Goal: Transaction & Acquisition: Book appointment/travel/reservation

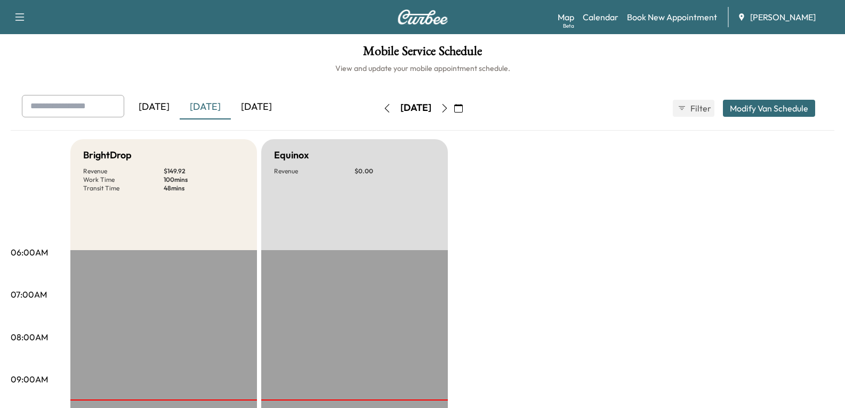
click at [212, 108] on div "[DATE]" at bounding box center [205, 107] width 51 height 25
click at [449, 111] on icon "button" at bounding box center [444, 108] width 9 height 9
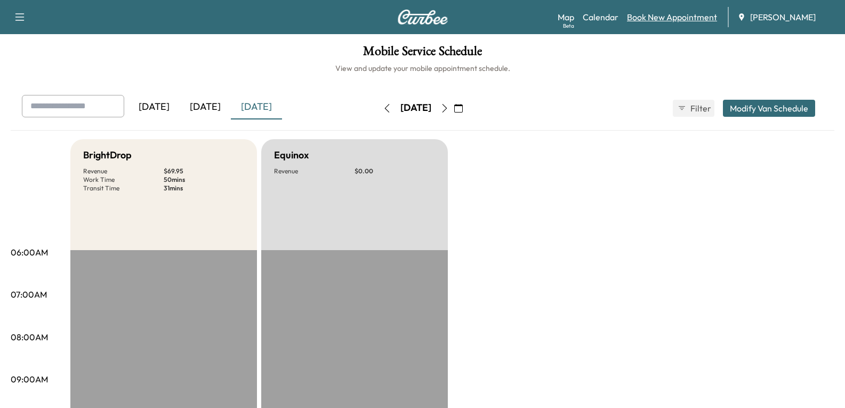
click at [669, 12] on link "Book New Appointment" at bounding box center [672, 17] width 90 height 13
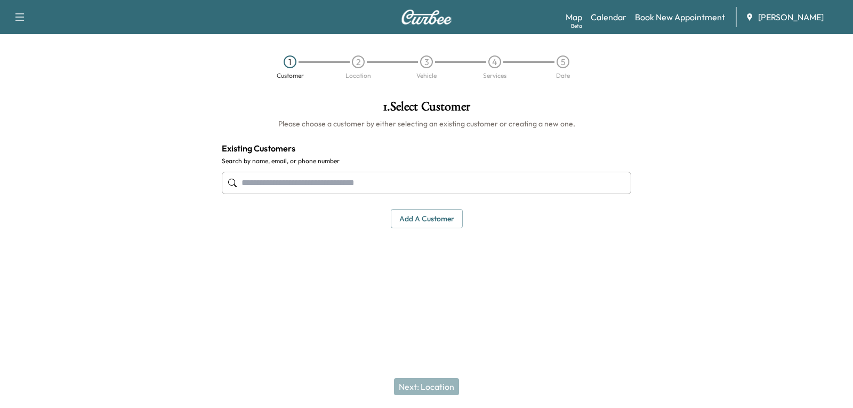
click at [313, 177] on input "text" at bounding box center [426, 183] width 409 height 22
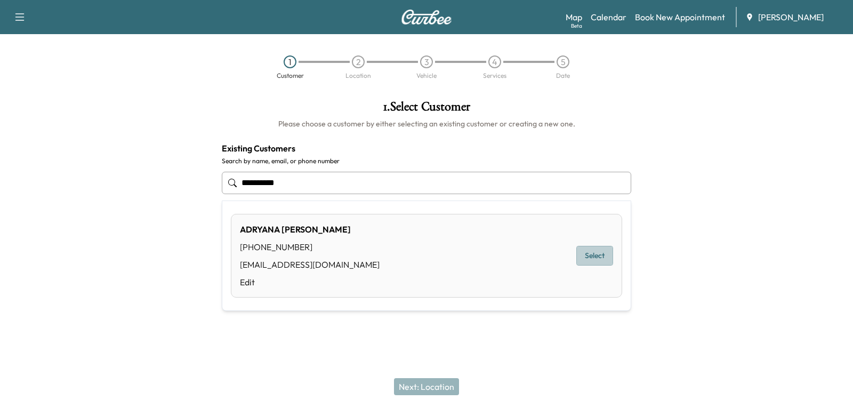
click at [587, 255] on button "Select" at bounding box center [594, 256] width 37 height 20
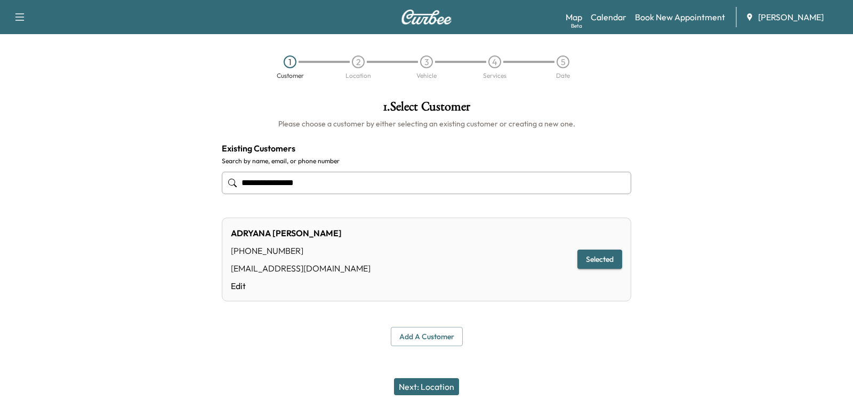
type input "**********"
click at [437, 389] on button "Next: Location" at bounding box center [426, 386] width 65 height 17
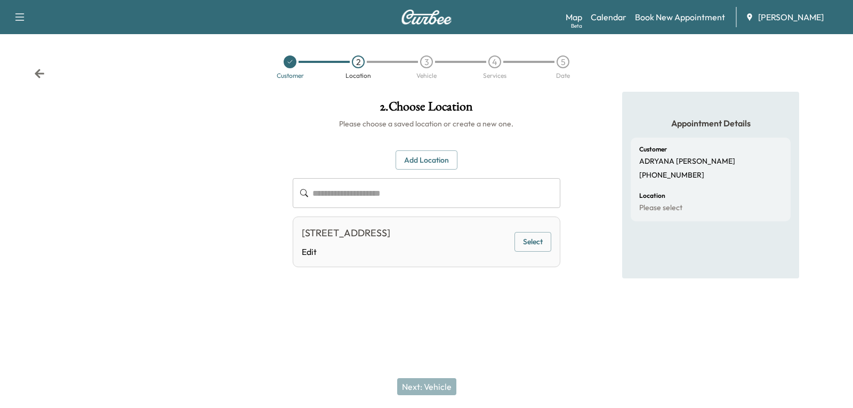
click at [528, 242] on button "Select" at bounding box center [532, 242] width 37 height 20
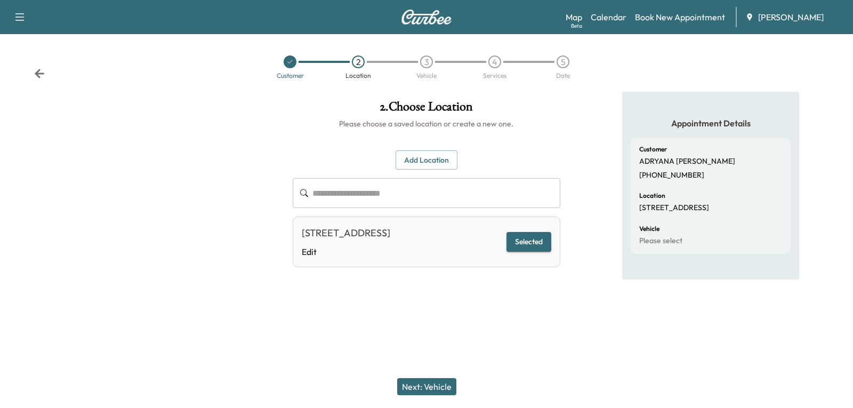
click at [430, 385] on button "Next: Vehicle" at bounding box center [426, 386] width 59 height 17
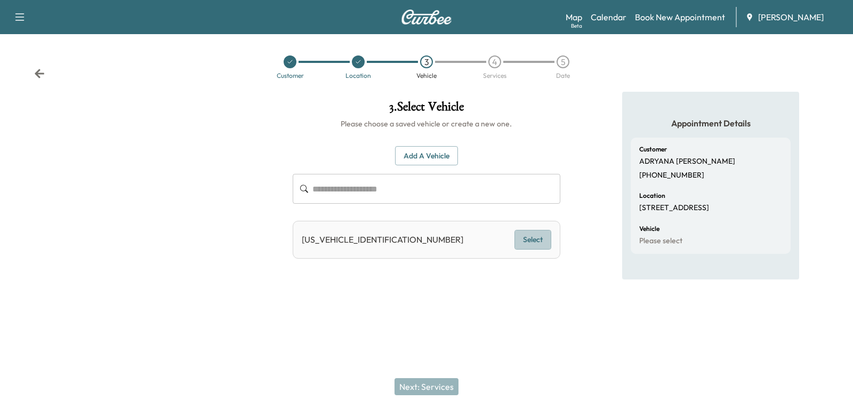
click at [529, 241] on button "Select" at bounding box center [532, 240] width 37 height 20
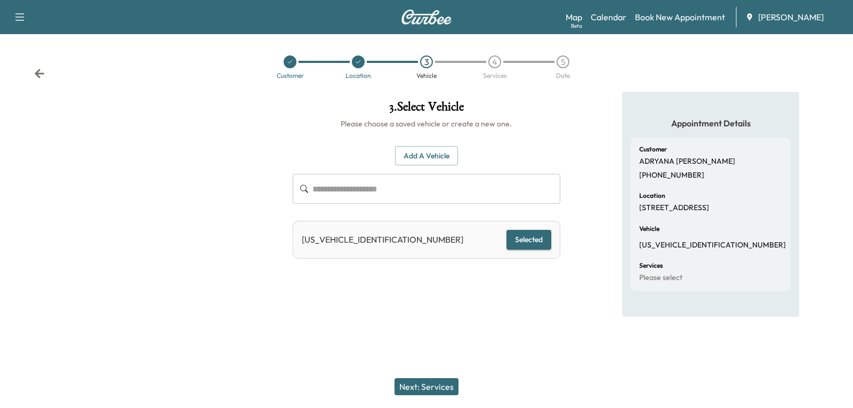
click at [434, 389] on button "Next: Services" at bounding box center [426, 386] width 64 height 17
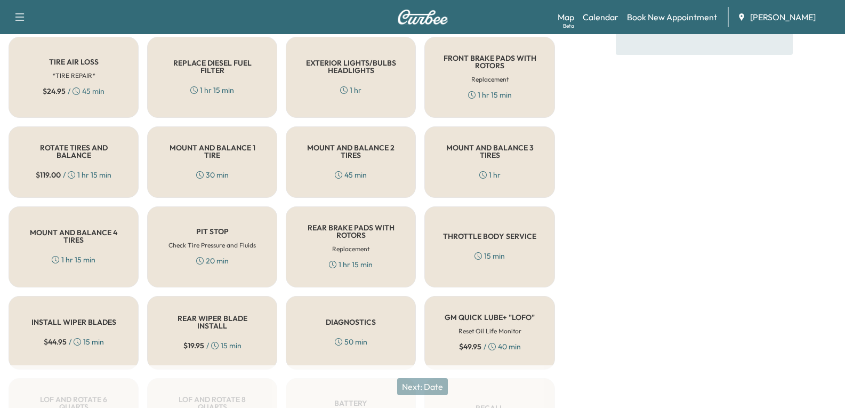
scroll to position [79, 0]
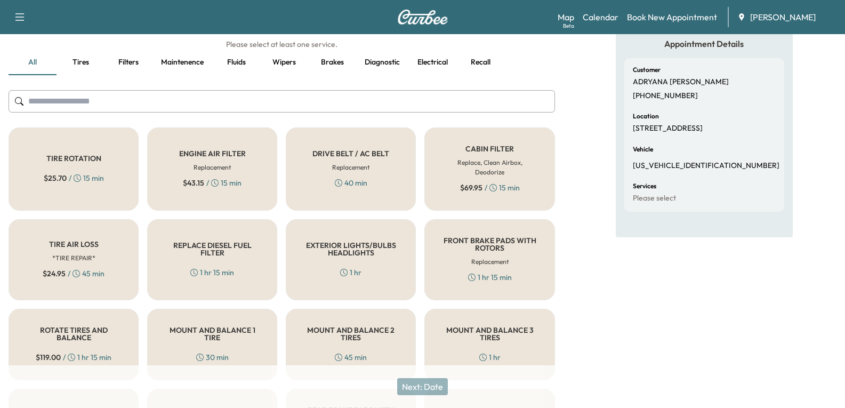
click at [101, 102] on input "text" at bounding box center [282, 101] width 546 height 22
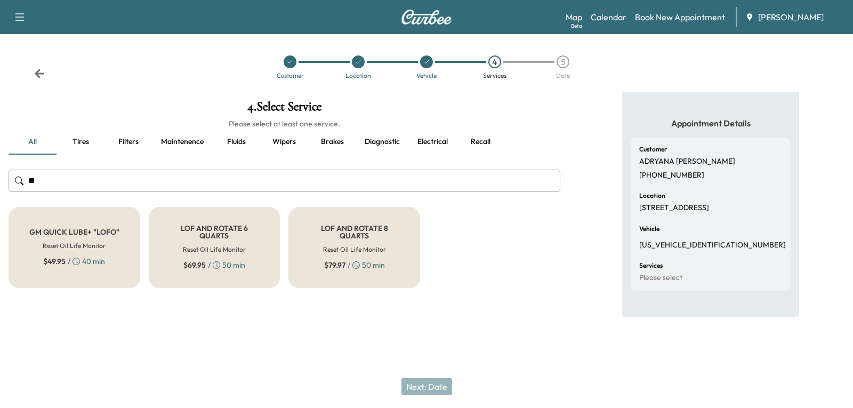
type input "**"
click at [200, 255] on div "LOF AND ROTATE 6 QUARTS Reset Oil Life Monitor $ 69.95 / 50 min" at bounding box center [215, 247] width 132 height 81
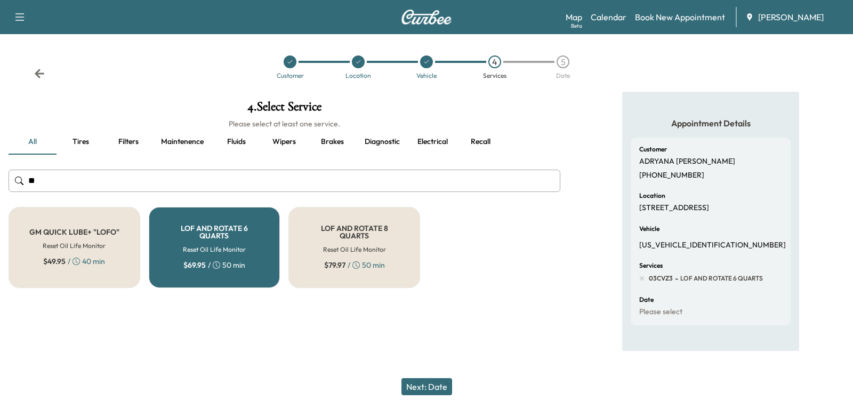
click at [430, 387] on button "Next: Date" at bounding box center [426, 386] width 51 height 17
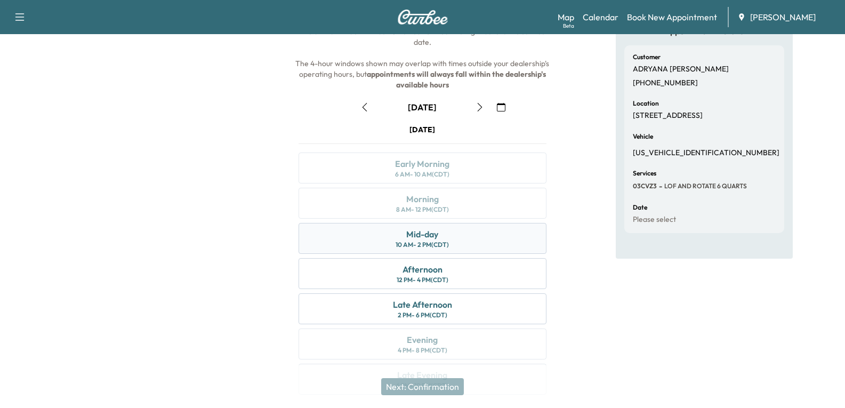
scroll to position [107, 0]
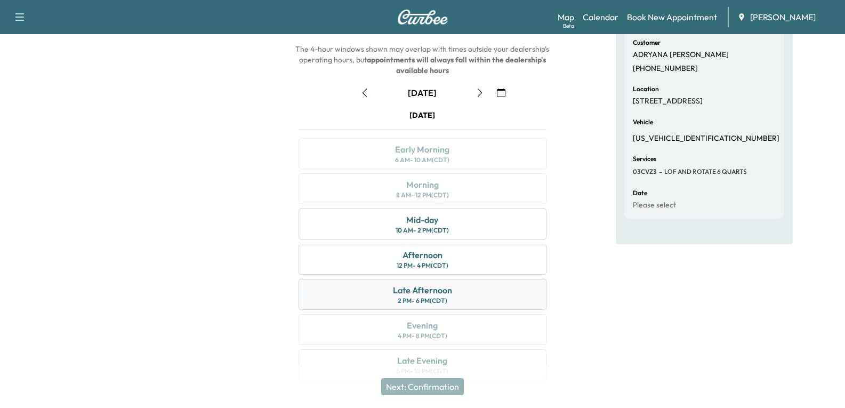
click at [435, 300] on div "2 PM - 6 PM (CDT)" at bounding box center [423, 300] width 50 height 9
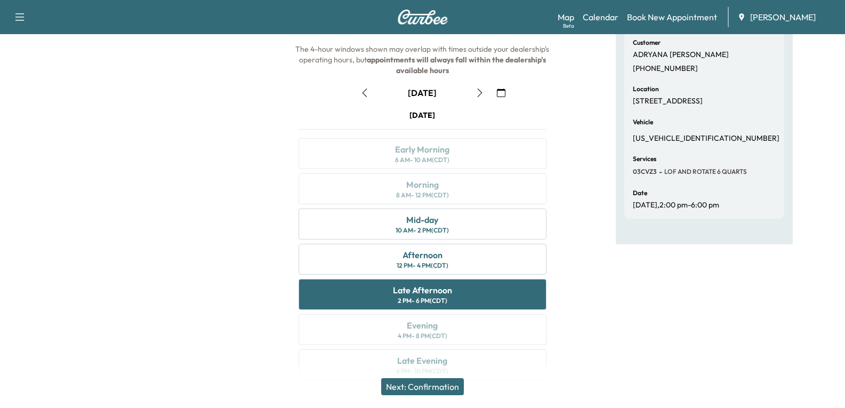
click at [429, 389] on button "Next: Confirmation" at bounding box center [422, 386] width 83 height 17
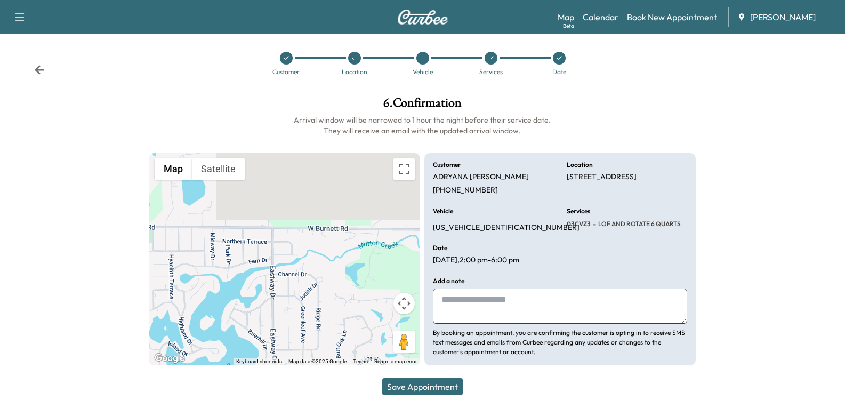
click at [472, 304] on textarea at bounding box center [560, 305] width 254 height 35
click at [513, 287] on div "Add a note By booking an appointment, you are confirming the customer is opting…" at bounding box center [560, 317] width 254 height 79
click at [513, 301] on textarea at bounding box center [560, 305] width 254 height 35
click at [513, 306] on textarea "********" at bounding box center [560, 305] width 254 height 35
click at [475, 302] on textarea "**********" at bounding box center [560, 305] width 254 height 35
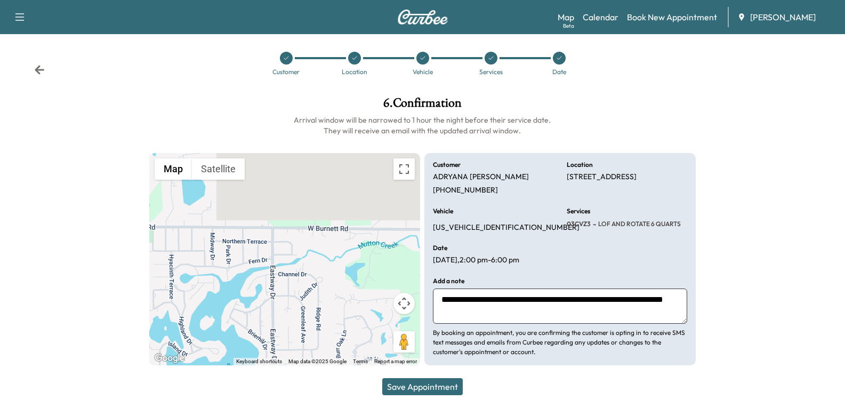
type textarea "**********"
click at [434, 384] on button "Save Appointment" at bounding box center [422, 386] width 80 height 17
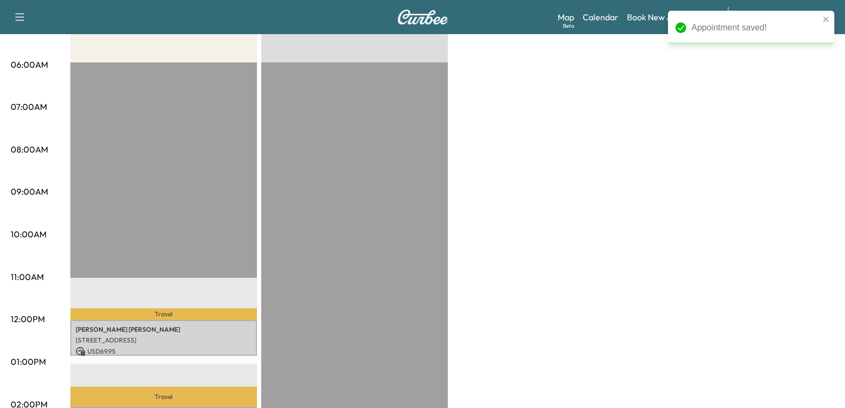
scroll to position [266, 0]
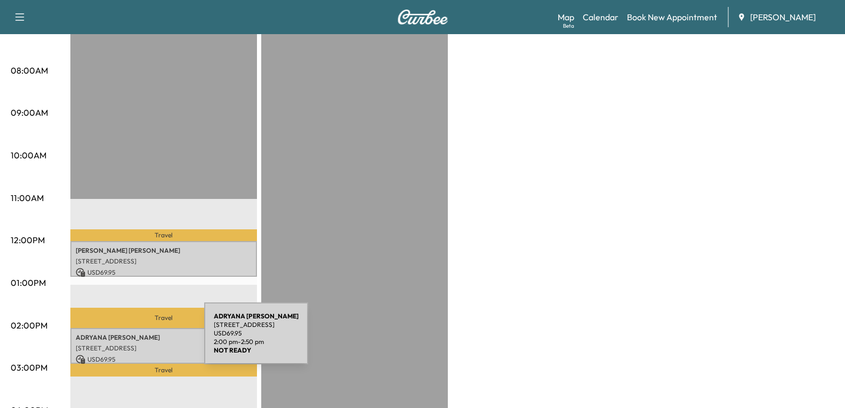
drag, startPoint x: 124, startPoint y: 339, endPoint x: 132, endPoint y: 346, distance: 9.8
click at [132, 346] on p "[STREET_ADDRESS]" at bounding box center [164, 348] width 176 height 9
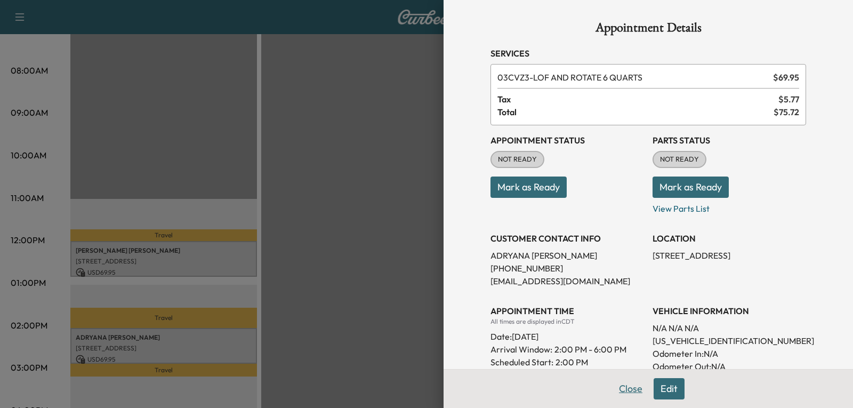
click at [621, 380] on button "Close" at bounding box center [630, 388] width 37 height 21
